Goal: Find specific page/section: Find specific page/section

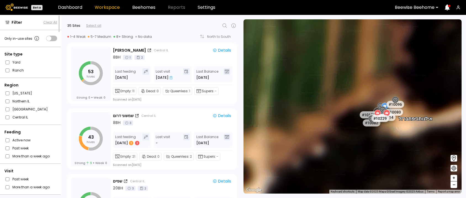
scroll to position [1834, 0]
click at [223, 25] on icon at bounding box center [224, 25] width 7 height 7
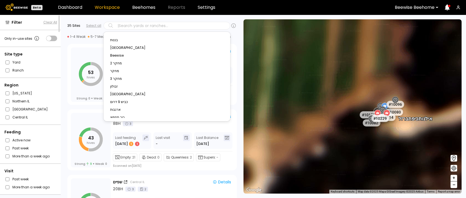
type input "*"
type input "**"
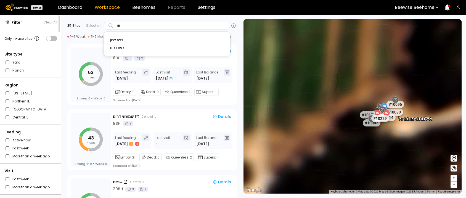
click at [128, 39] on div "רפת צפון" at bounding box center [166, 39] width 113 height 3
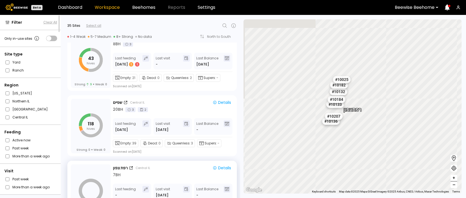
scroll to position [1983, 0]
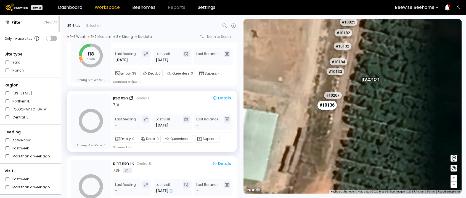
click at [331, 105] on div "# 10136" at bounding box center [326, 105] width 19 height 9
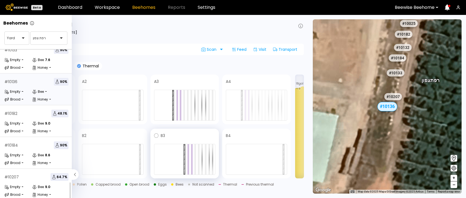
scroll to position [62, 0]
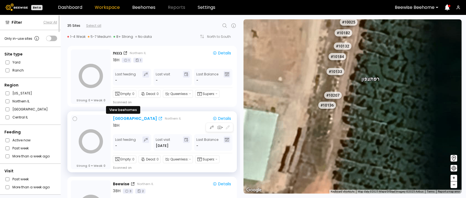
click at [121, 120] on div "[GEOGRAPHIC_DATA]" at bounding box center [135, 119] width 44 height 6
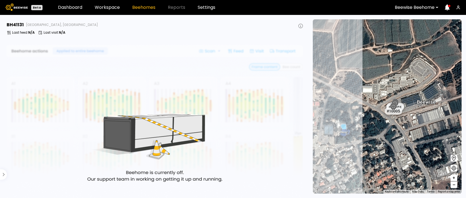
click at [103, 12] on header "Beta Dashboard Workspace Beehomes Reports Settings Beewise Beehome" at bounding box center [233, 7] width 466 height 15
click at [107, 7] on link "Workspace" at bounding box center [107, 7] width 25 height 4
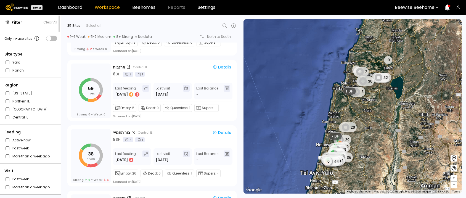
scroll to position [576, 0]
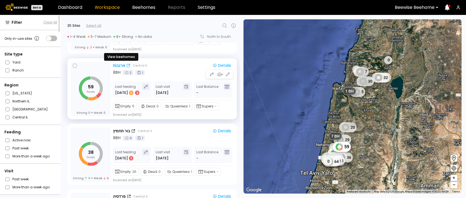
click at [118, 63] on div "ארנבות" at bounding box center [119, 66] width 12 height 6
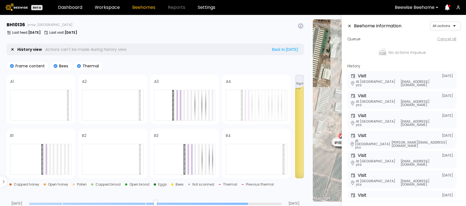
click at [247, 198] on input "range" at bounding box center [155, 204] width 253 height 2
click at [224, 198] on input "range" at bounding box center [155, 204] width 253 height 2
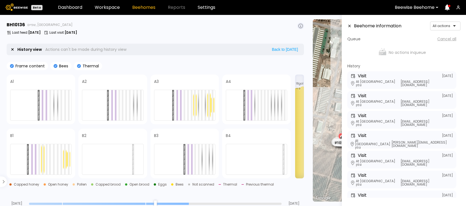
click at [190, 198] on input "range" at bounding box center [155, 204] width 253 height 2
click at [150, 198] on input "range" at bounding box center [155, 204] width 253 height 2
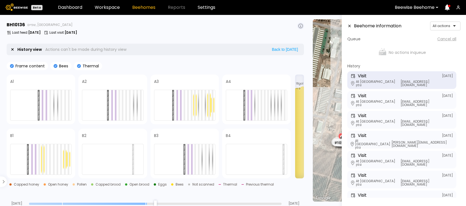
click at [64, 198] on input "range" at bounding box center [155, 204] width 253 height 2
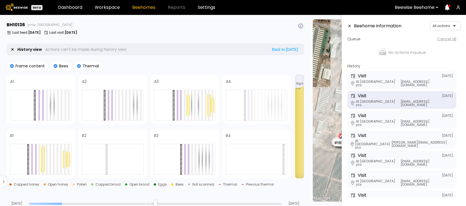
click at [34, 198] on input "range" at bounding box center [155, 204] width 253 height 2
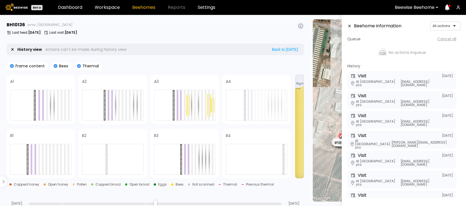
click at [278, 198] on input "range" at bounding box center [155, 204] width 253 height 2
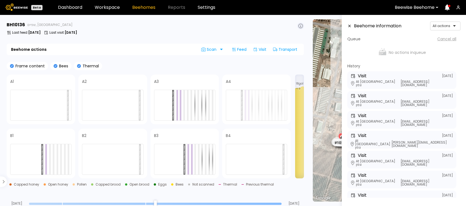
click at [164, 198] on input "range" at bounding box center [155, 204] width 253 height 2
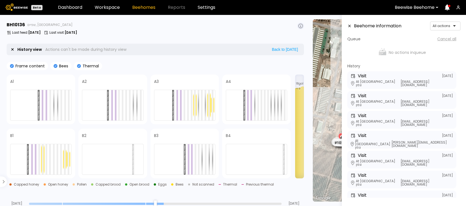
type input "*"
click at [280, 198] on input "range" at bounding box center [155, 204] width 253 height 2
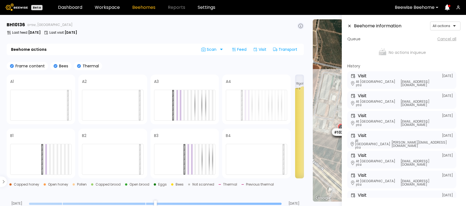
click at [349, 26] on icon at bounding box center [349, 26] width 2 height 2
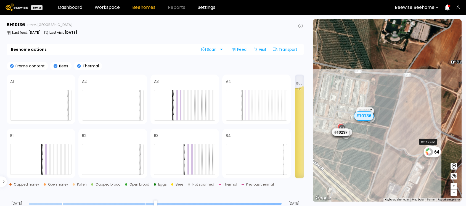
click at [435, 156] on div "64" at bounding box center [431, 151] width 17 height 11
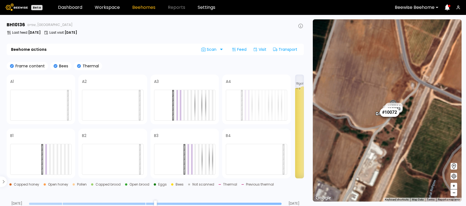
click at [393, 114] on div "# 10072" at bounding box center [389, 112] width 19 height 9
